Goal: Information Seeking & Learning: Check status

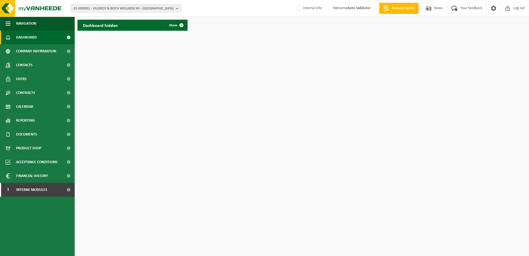
click at [166, 9] on span "01-000001 - VILLEROY & BOCH WELLNESS NV - ROESELARE" at bounding box center [124, 8] width 100 height 8
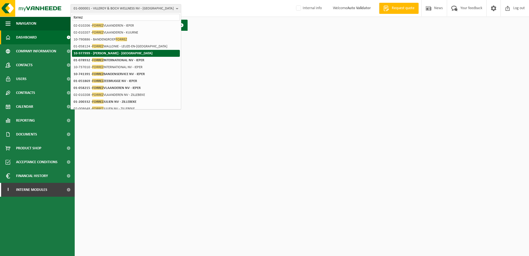
scroll to position [74, 0]
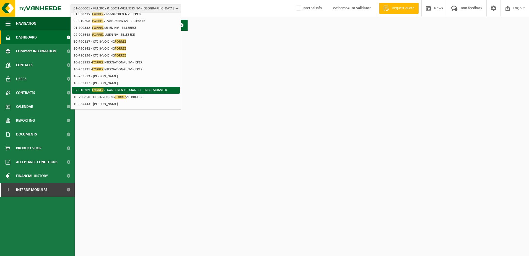
type input "forrez"
click at [168, 92] on li "02-010209 - FORREZ VLAANDEREN-DE MANDEL - INGELMUNSTER" at bounding box center [126, 90] width 108 height 7
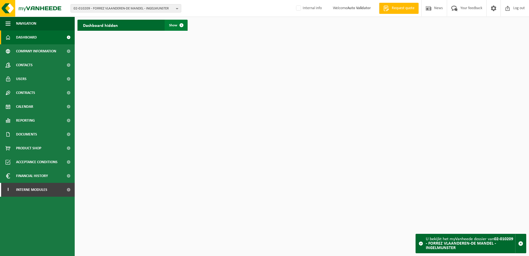
click at [177, 24] on span at bounding box center [181, 25] width 11 height 11
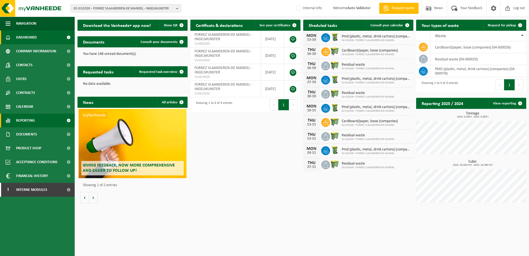
click at [38, 121] on link "Reporting" at bounding box center [37, 121] width 75 height 14
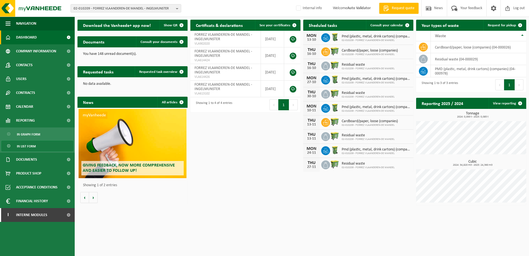
click at [38, 145] on link "In list form" at bounding box center [37, 146] width 72 height 11
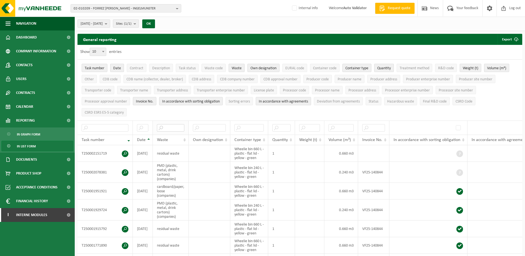
click at [169, 126] on input "text" at bounding box center [170, 127] width 27 height 7
type input "r"
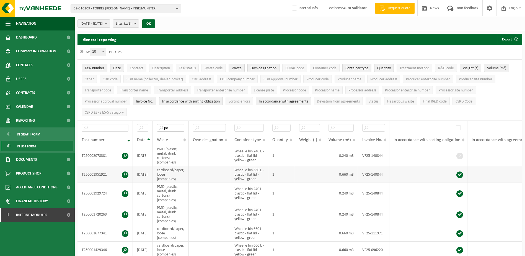
type input "p"
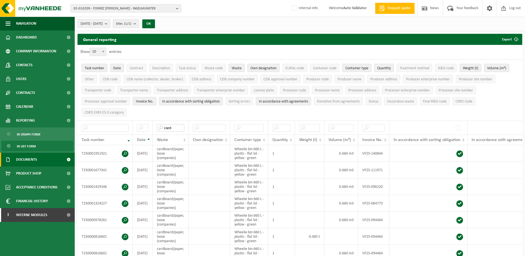
type input "card"
click at [52, 157] on link "Documents" at bounding box center [37, 160] width 75 height 14
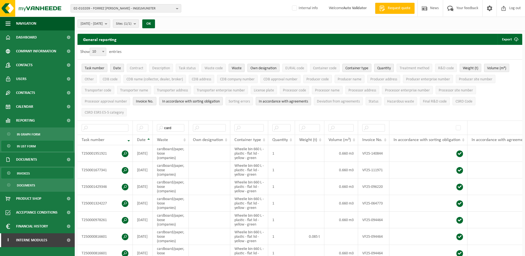
click at [35, 172] on link "Invoices" at bounding box center [37, 173] width 72 height 11
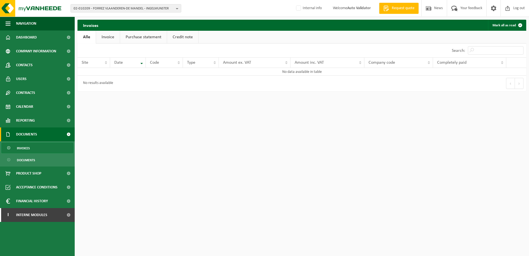
click at [107, 35] on link "Invoice" at bounding box center [108, 37] width 24 height 13
click at [89, 35] on link "Alle" at bounding box center [87, 37] width 18 height 13
click at [35, 122] on link "Reporting" at bounding box center [37, 121] width 75 height 14
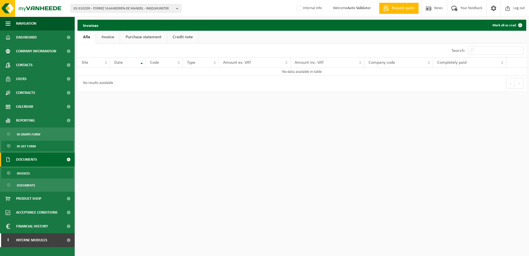
click at [39, 144] on link "In list form" at bounding box center [37, 146] width 72 height 11
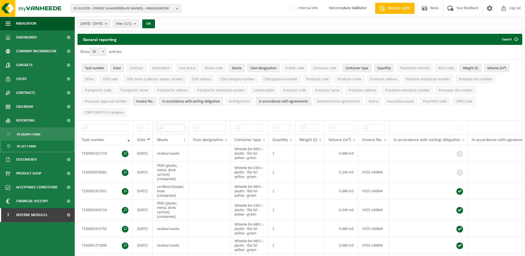
click at [163, 126] on input "text" at bounding box center [170, 127] width 27 height 7
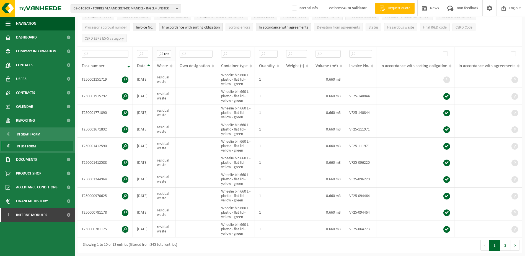
click at [168, 52] on input "resi" at bounding box center [164, 53] width 14 height 7
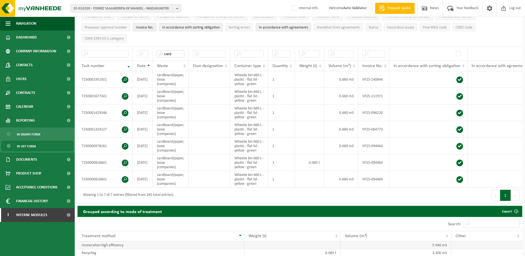
type input "card"
click at [37, 63] on link "Contacts" at bounding box center [37, 65] width 75 height 14
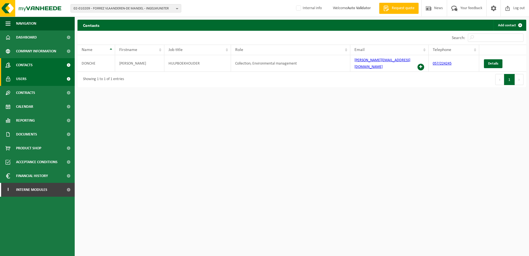
click at [28, 77] on link "Users" at bounding box center [37, 79] width 75 height 14
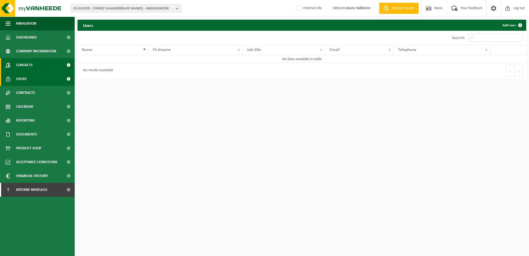
click at [37, 63] on link "Contacts" at bounding box center [37, 65] width 75 height 14
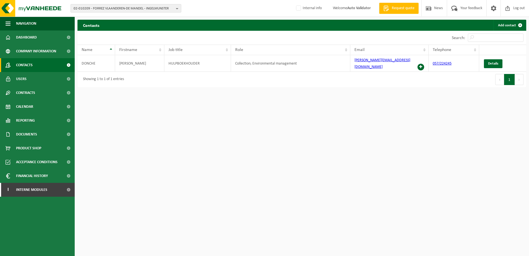
click at [178, 7] on b "button" at bounding box center [178, 8] width 5 height 8
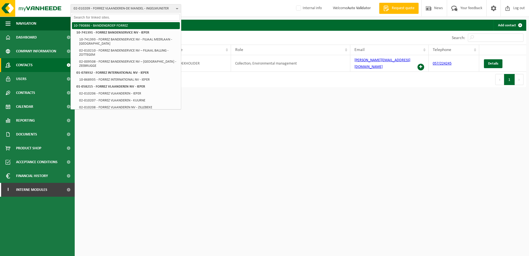
click at [123, 27] on li "10-790886 - BANDENGROEP FORREZ" at bounding box center [126, 25] width 108 height 7
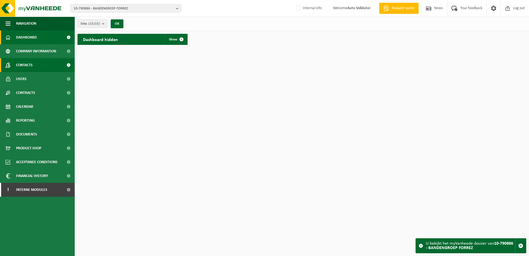
click at [34, 65] on link "Contacts" at bounding box center [37, 65] width 75 height 14
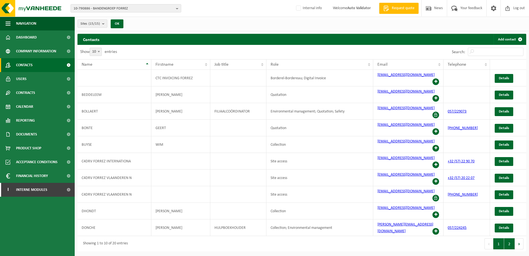
click at [511, 238] on button "2" at bounding box center [510, 243] width 11 height 11
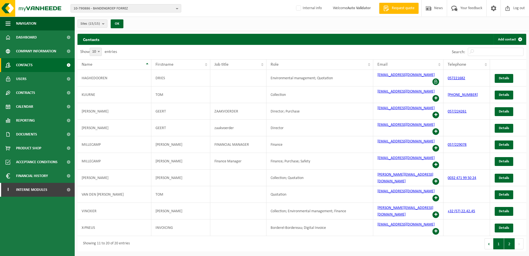
click at [500, 238] on button "1" at bounding box center [499, 243] width 11 height 11
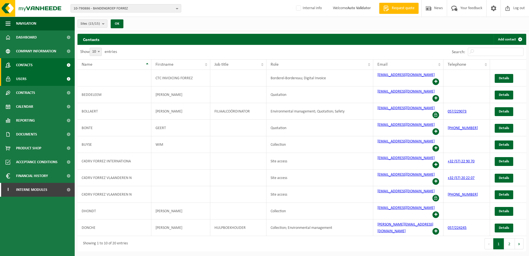
click at [32, 80] on link "Users" at bounding box center [37, 79] width 75 height 14
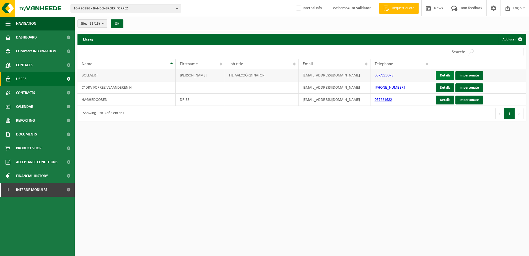
click at [448, 74] on link "Details" at bounding box center [445, 75] width 19 height 9
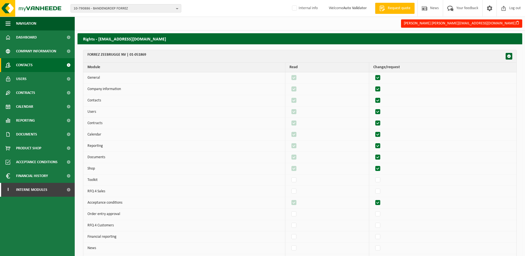
click at [37, 66] on link "Contacts" at bounding box center [37, 65] width 75 height 14
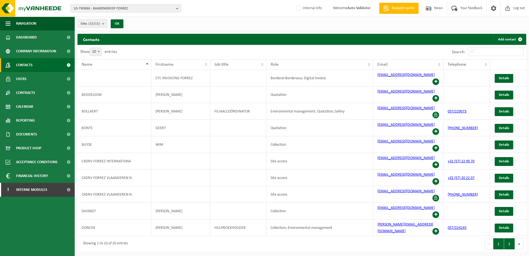
click at [511, 238] on button "2" at bounding box center [510, 243] width 11 height 11
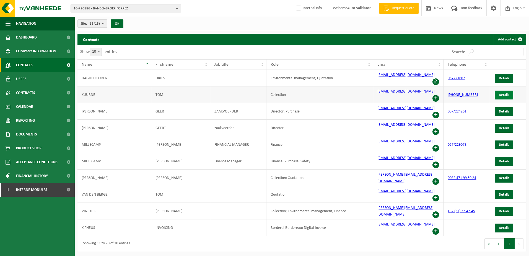
click at [502, 91] on link "Details" at bounding box center [504, 95] width 19 height 9
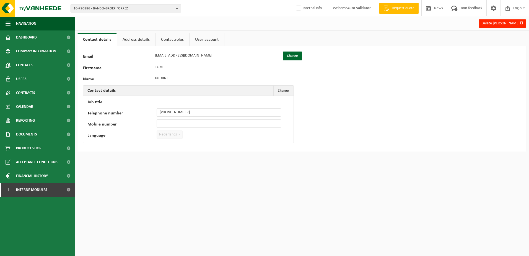
click at [176, 40] on link "Contactroles" at bounding box center [173, 39] width 34 height 13
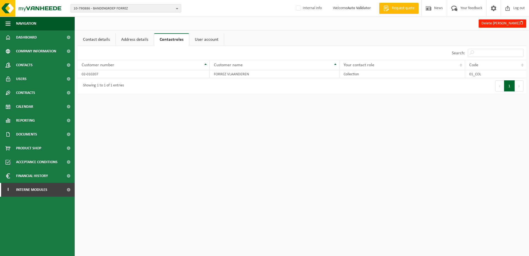
click at [212, 38] on link "User account" at bounding box center [206, 39] width 35 height 13
click at [97, 39] on link "Contact details" at bounding box center [97, 39] width 38 height 13
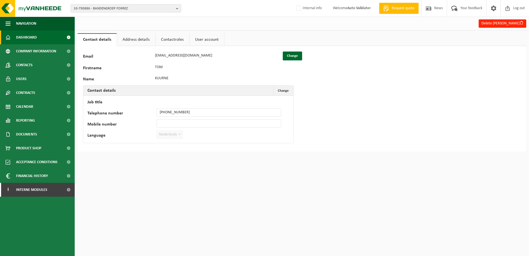
click at [30, 38] on span "Dashboard" at bounding box center [26, 37] width 21 height 14
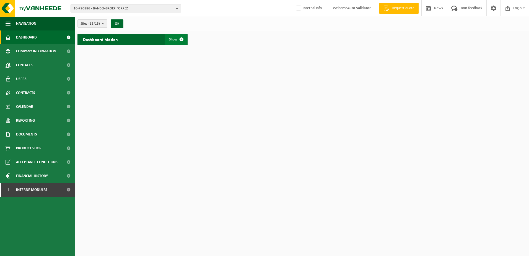
click at [176, 38] on span "Show" at bounding box center [173, 40] width 8 height 4
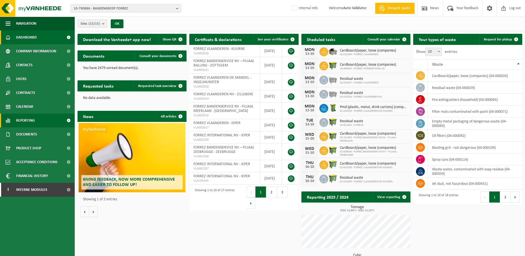
click at [36, 121] on link "Reporting" at bounding box center [37, 121] width 75 height 14
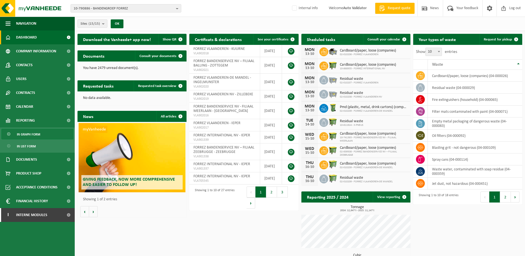
click at [40, 134] on link "In graph form" at bounding box center [37, 134] width 72 height 11
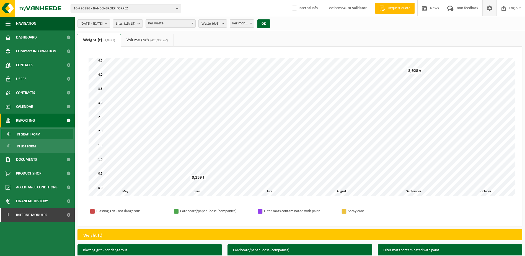
click at [488, 6] on span at bounding box center [490, 8] width 8 height 16
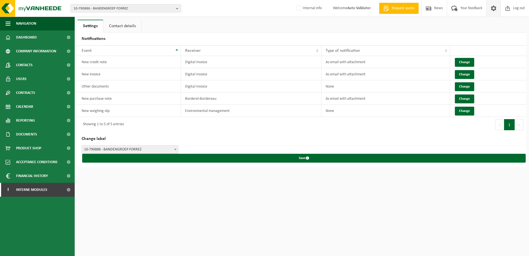
click at [492, 7] on span at bounding box center [494, 8] width 8 height 16
click at [34, 122] on span "Reporting" at bounding box center [25, 121] width 19 height 14
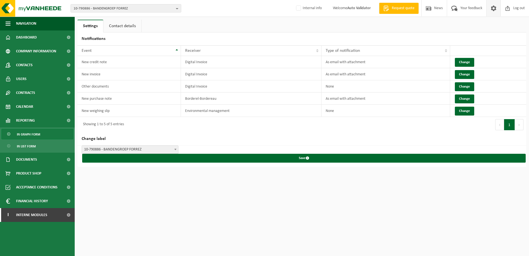
click at [37, 132] on span "In graph form" at bounding box center [28, 134] width 23 height 11
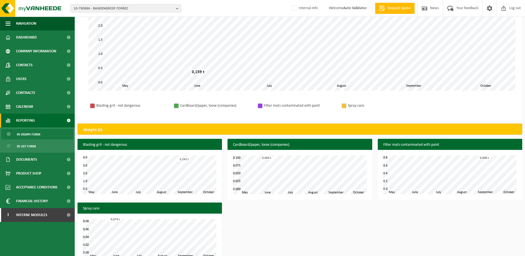
scroll to position [118, 0]
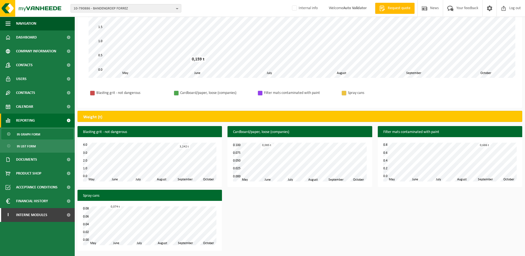
click at [149, 7] on span "10-790886 - BANDENGROEP FORREZ" at bounding box center [124, 8] width 100 height 8
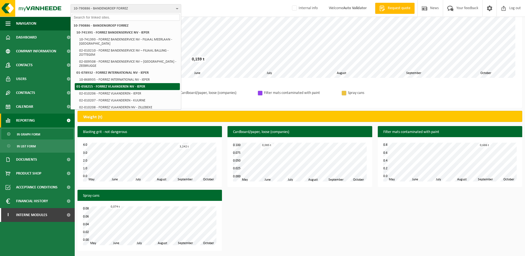
scroll to position [35, 0]
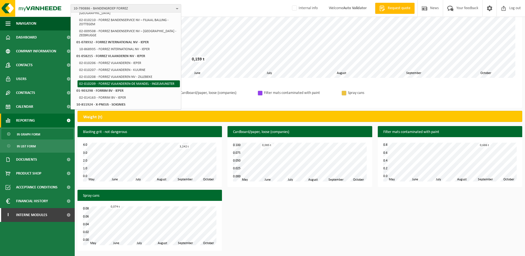
click at [162, 80] on li "02-010209 - FORREZ VLAANDEREN-DE MANDEL - INGELMUNSTER" at bounding box center [129, 83] width 102 height 7
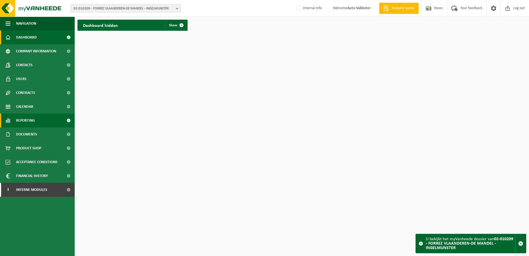
click at [42, 122] on link "Reporting" at bounding box center [37, 121] width 75 height 14
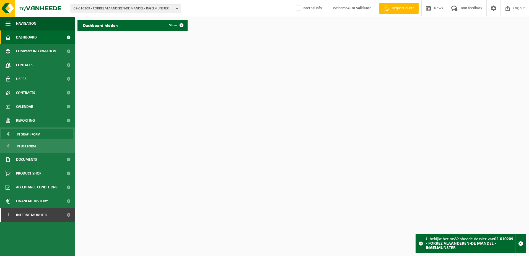
click at [44, 133] on link "In graph form" at bounding box center [37, 134] width 72 height 11
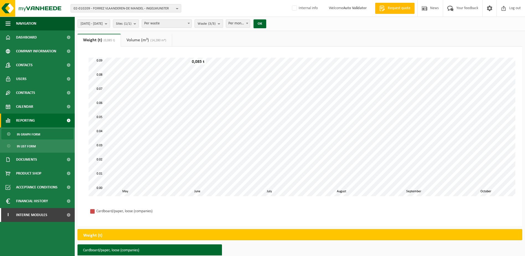
click at [223, 23] on button "Waste (3/3)" at bounding box center [209, 23] width 29 height 8
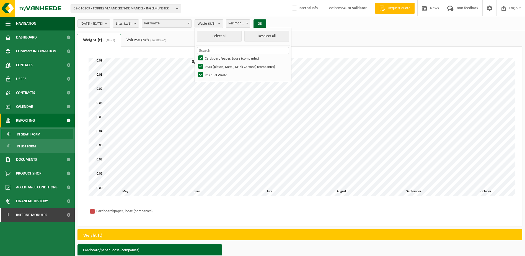
click at [223, 23] on button "Waste (3/3)" at bounding box center [209, 23] width 29 height 8
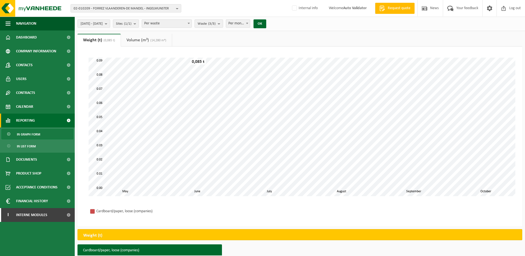
click at [250, 20] on span "Per month" at bounding box center [238, 24] width 24 height 8
select select "3"
click at [266, 25] on button "OK" at bounding box center [260, 23] width 13 height 9
click at [143, 8] on span "02-010209 - FORREZ VLAANDEREN-DE MANDEL - INGELMUNSTER" at bounding box center [124, 8] width 100 height 8
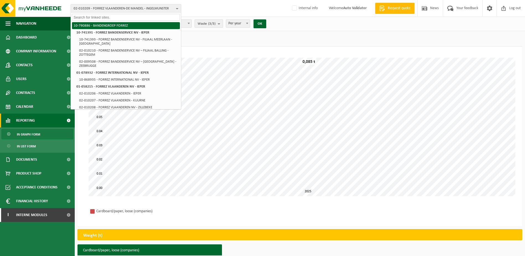
click at [137, 27] on li "10-790886 - BANDENGROEP FORREZ" at bounding box center [126, 25] width 108 height 7
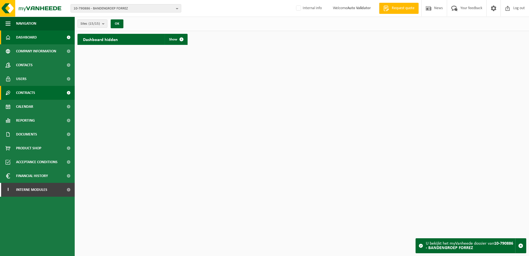
click at [36, 95] on link "Contracts" at bounding box center [37, 93] width 75 height 14
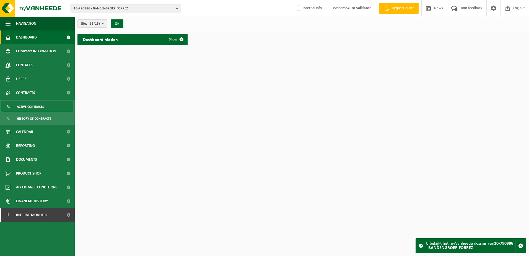
click at [39, 105] on span "Active contracts" at bounding box center [30, 106] width 27 height 11
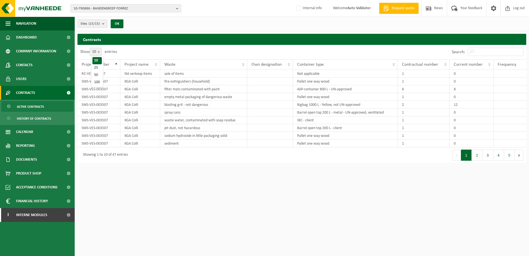
click at [101, 49] on span at bounding box center [99, 51] width 6 height 7
click at [101, 48] on select "10 25 50 100" at bounding box center [99, 48] width 17 height 0
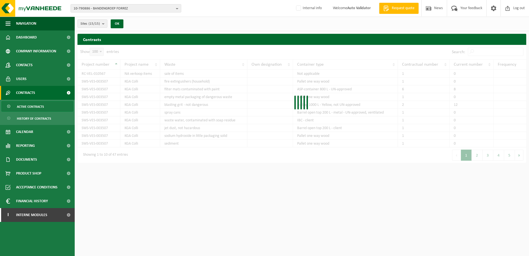
select select "100"
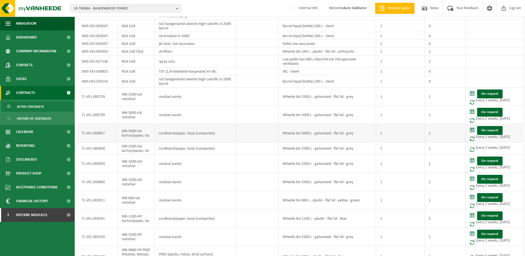
scroll to position [148, 0]
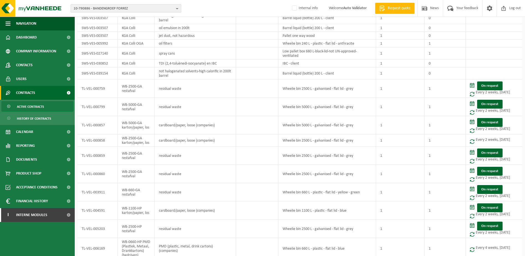
click at [143, 7] on span "10-790886 - BANDENGROEP FORREZ" at bounding box center [124, 8] width 100 height 8
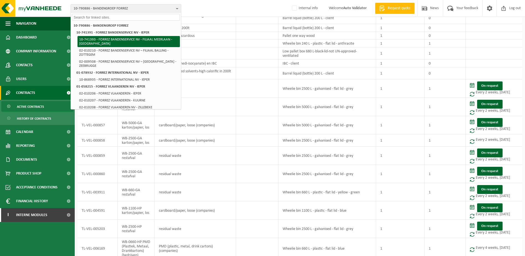
scroll to position [35, 0]
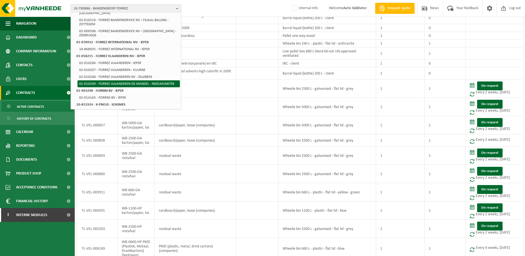
click at [154, 80] on li "02-010209 - FORREZ VLAANDEREN-DE MANDEL - INGELMUNSTER" at bounding box center [129, 83] width 102 height 7
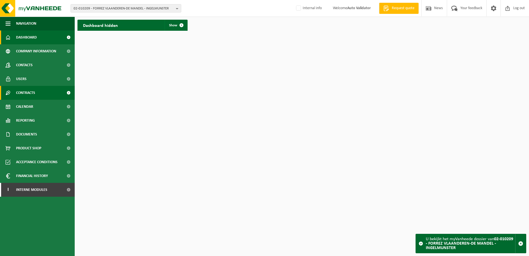
click at [37, 95] on link "Contracts" at bounding box center [37, 93] width 75 height 14
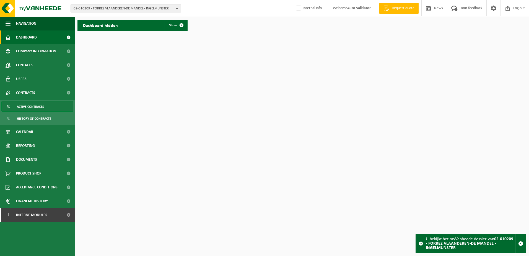
click at [42, 106] on span "Active contracts" at bounding box center [30, 106] width 27 height 11
